Goal: Navigation & Orientation: Find specific page/section

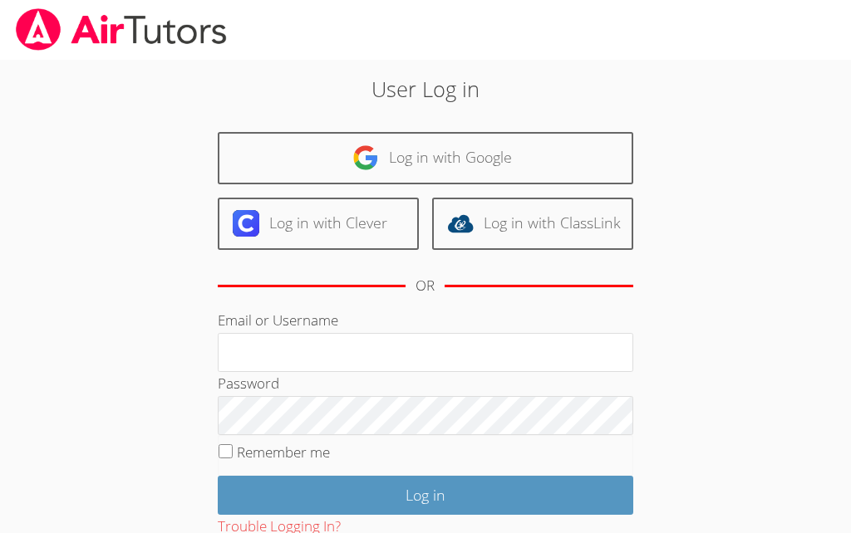
scroll to position [187, 0]
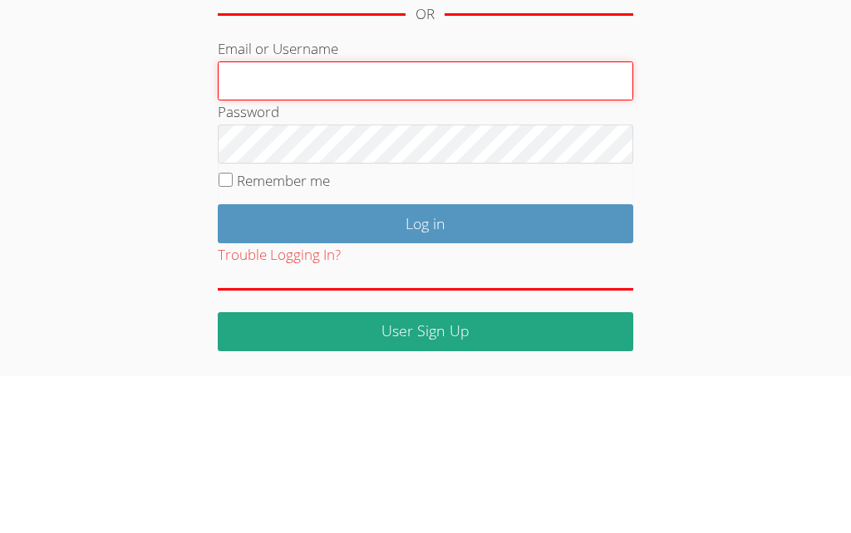
type input "laronson@bis.midco.net"
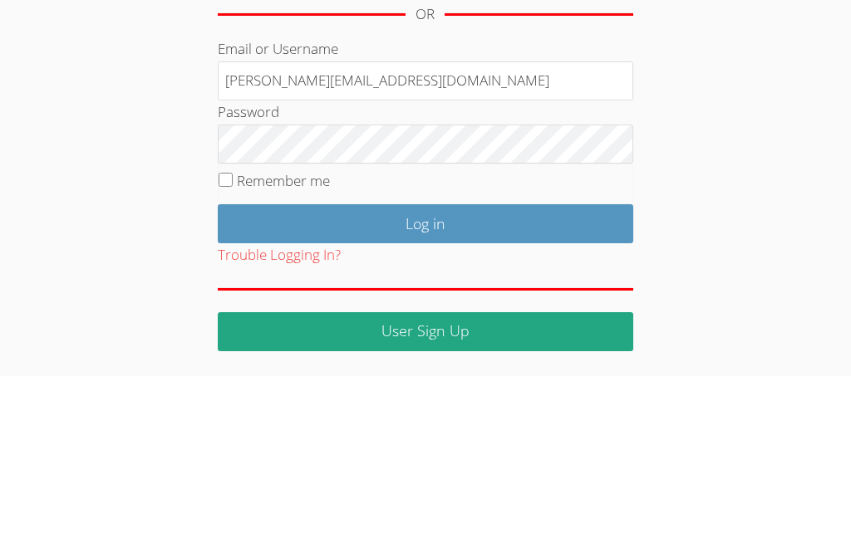
click at [424, 361] on input "Log in" at bounding box center [425, 380] width 415 height 39
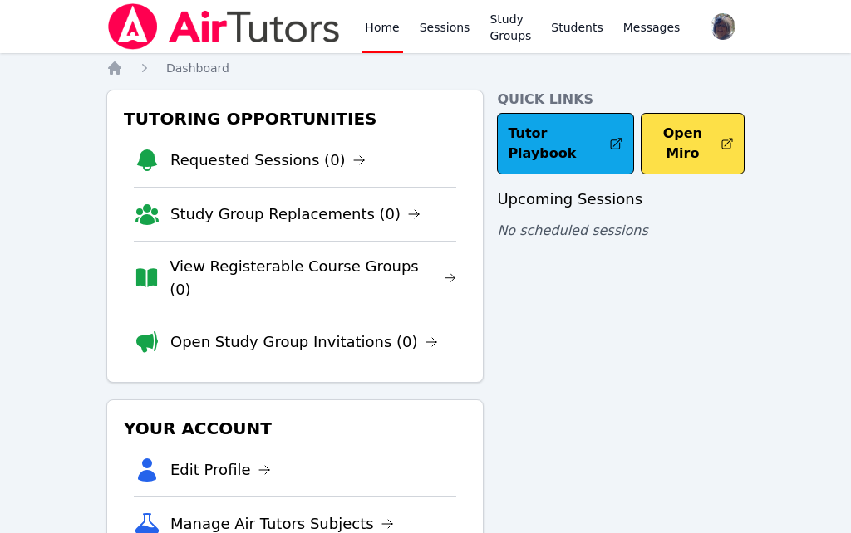
click at [511, 37] on link "Study Groups" at bounding box center [510, 26] width 48 height 53
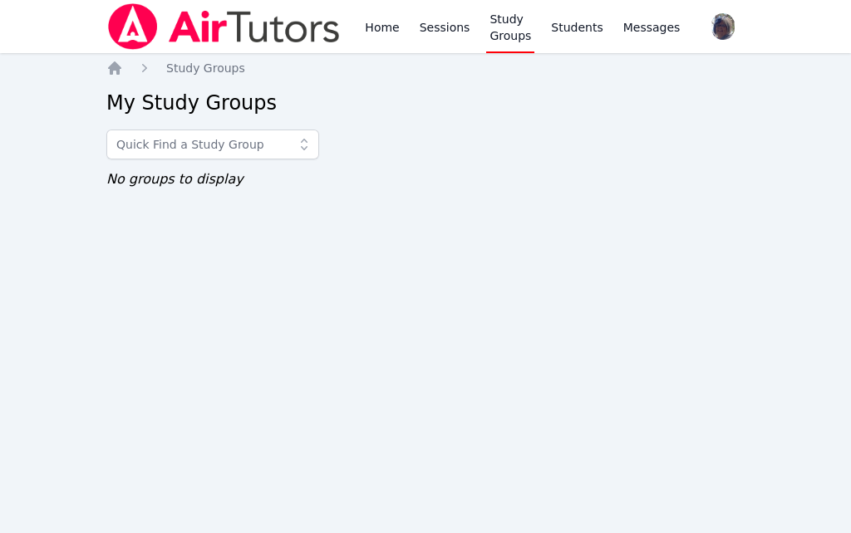
click at [576, 24] on link "Students" at bounding box center [576, 26] width 58 height 53
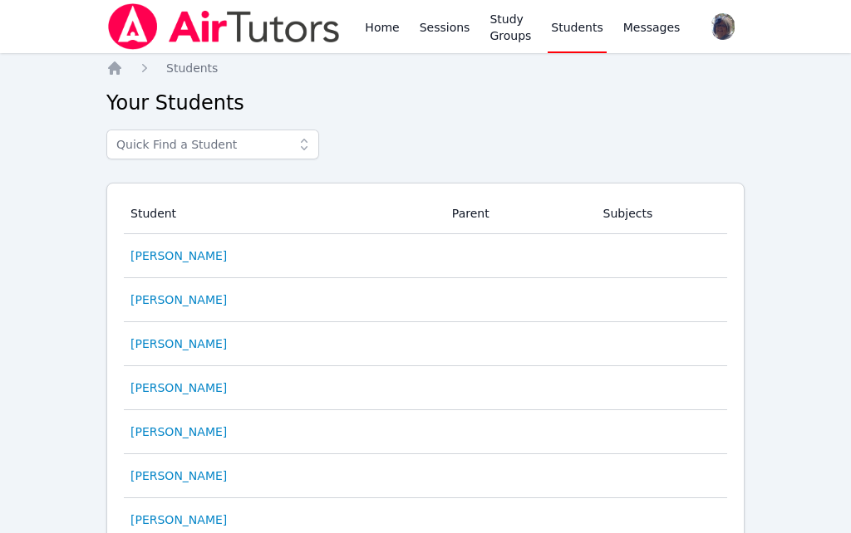
click at [654, 32] on span "Messages" at bounding box center [651, 27] width 57 height 17
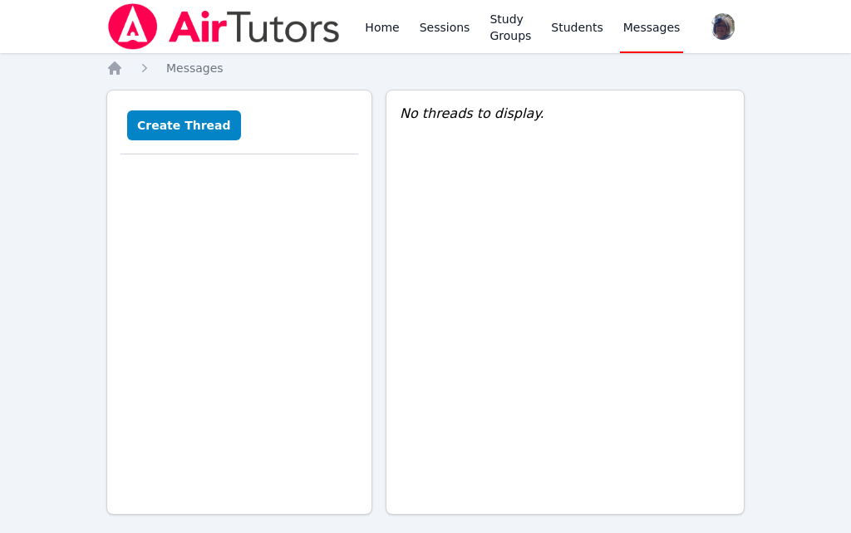
click at [373, 30] on link "Home" at bounding box center [381, 26] width 41 height 53
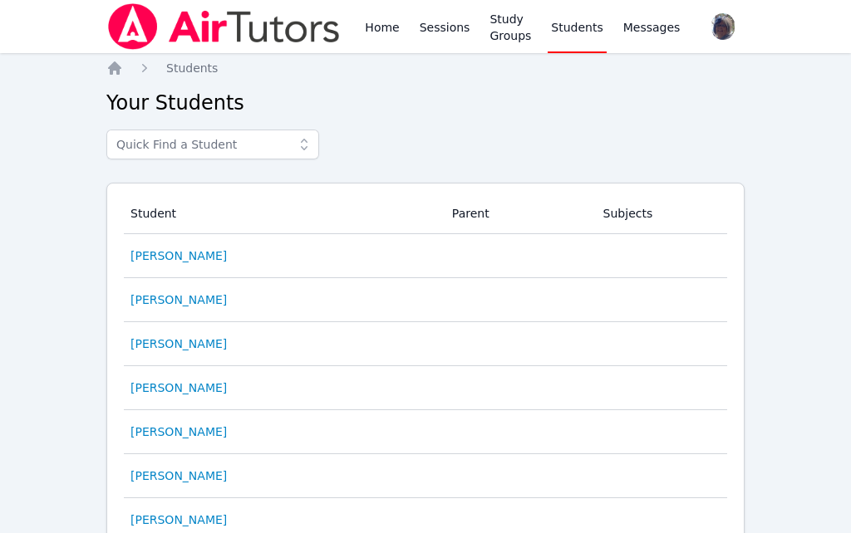
click at [379, 25] on link "Home" at bounding box center [381, 26] width 41 height 53
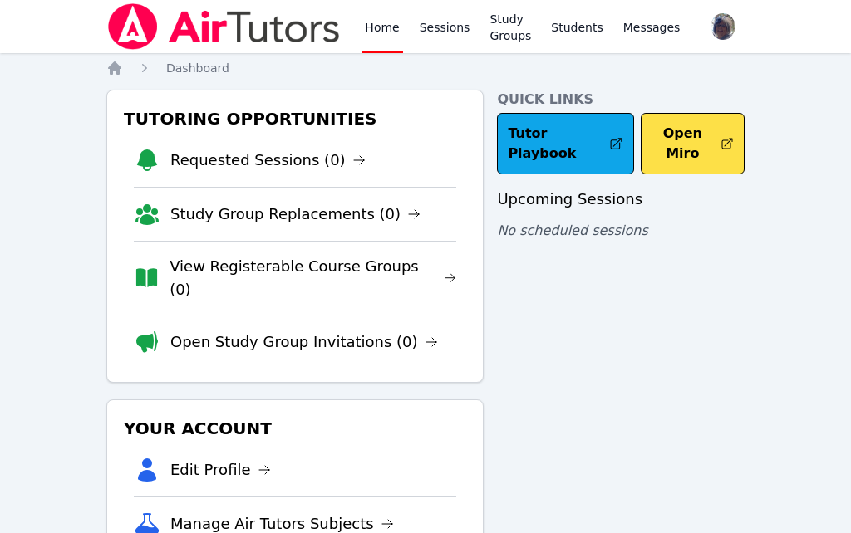
click at [145, 18] on img at bounding box center [223, 26] width 235 height 47
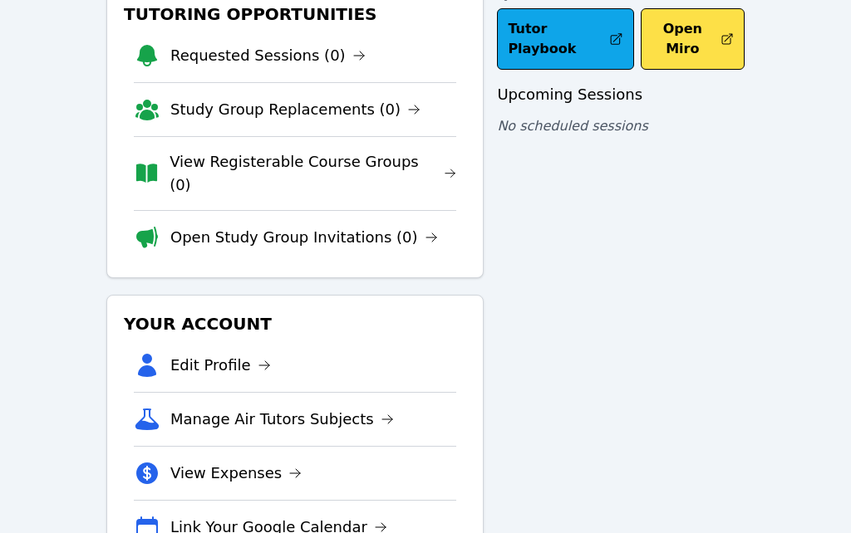
scroll to position [105, 0]
